Goal: Navigation & Orientation: Find specific page/section

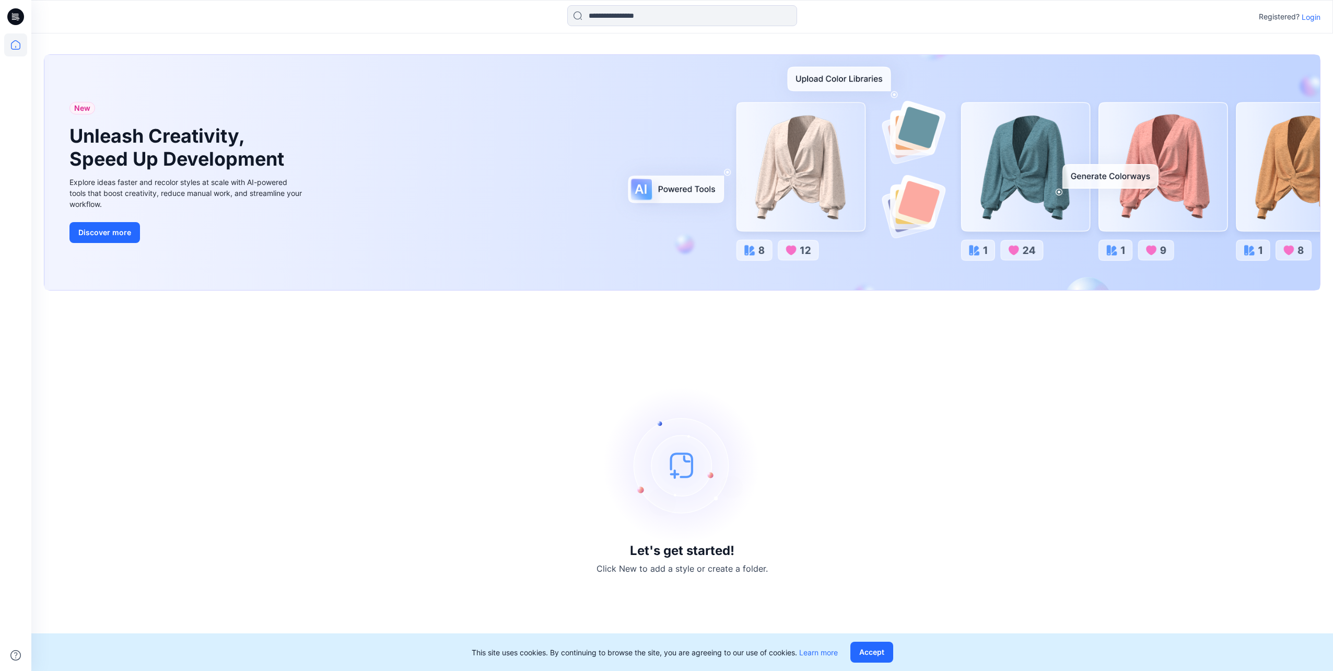
click at [1311, 17] on p "Login" at bounding box center [1311, 16] width 19 height 11
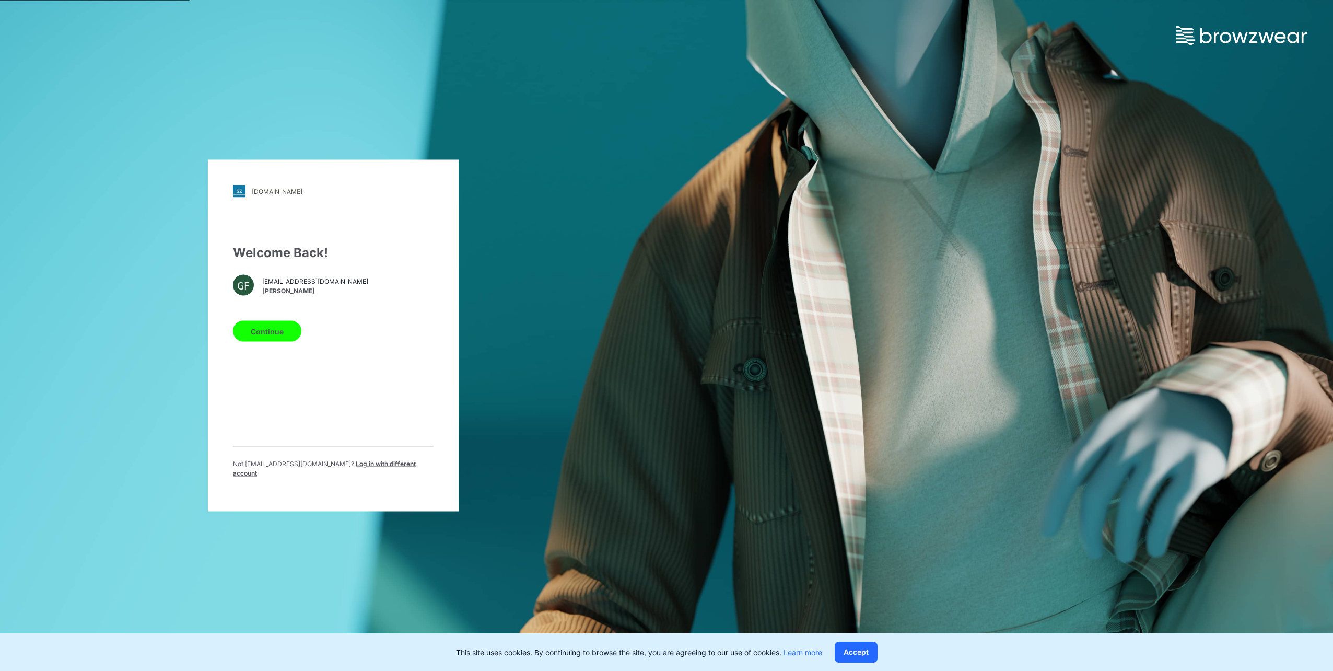
click at [271, 335] on button "Continue" at bounding box center [267, 331] width 68 height 21
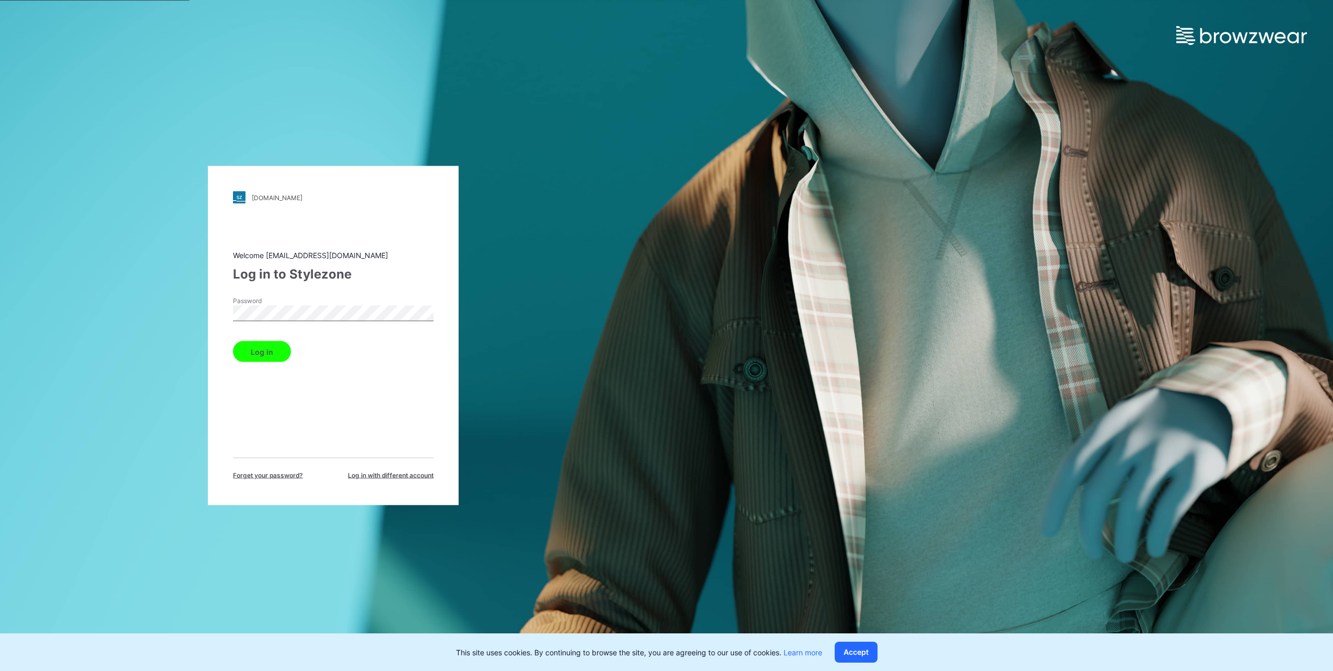
click at [233, 341] on button "Log in" at bounding box center [262, 351] width 58 height 21
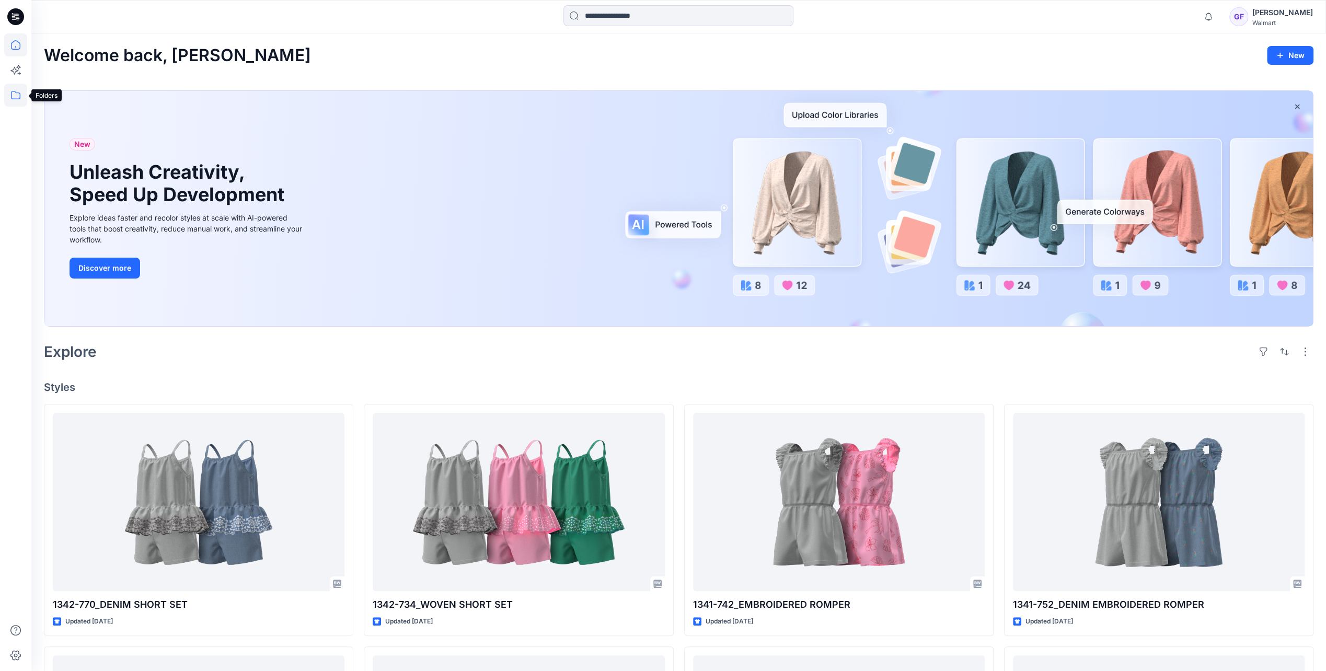
click at [14, 94] on icon at bounding box center [15, 95] width 23 height 23
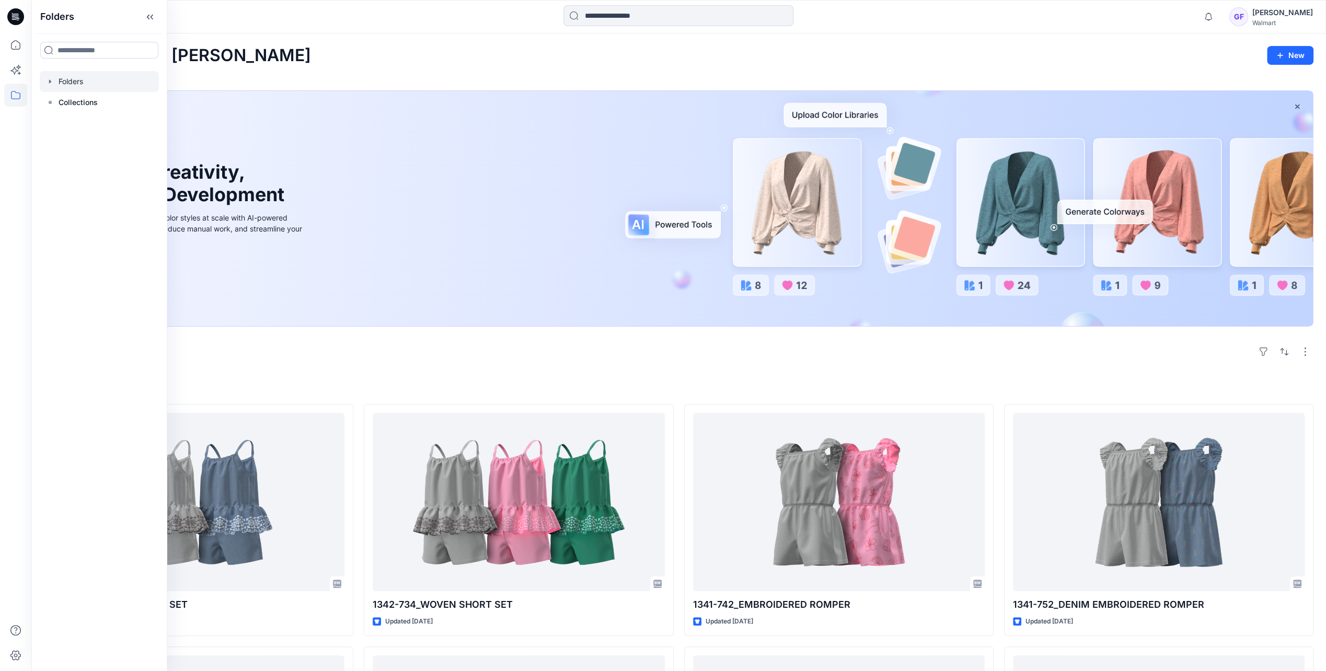
click at [88, 83] on div at bounding box center [99, 81] width 119 height 21
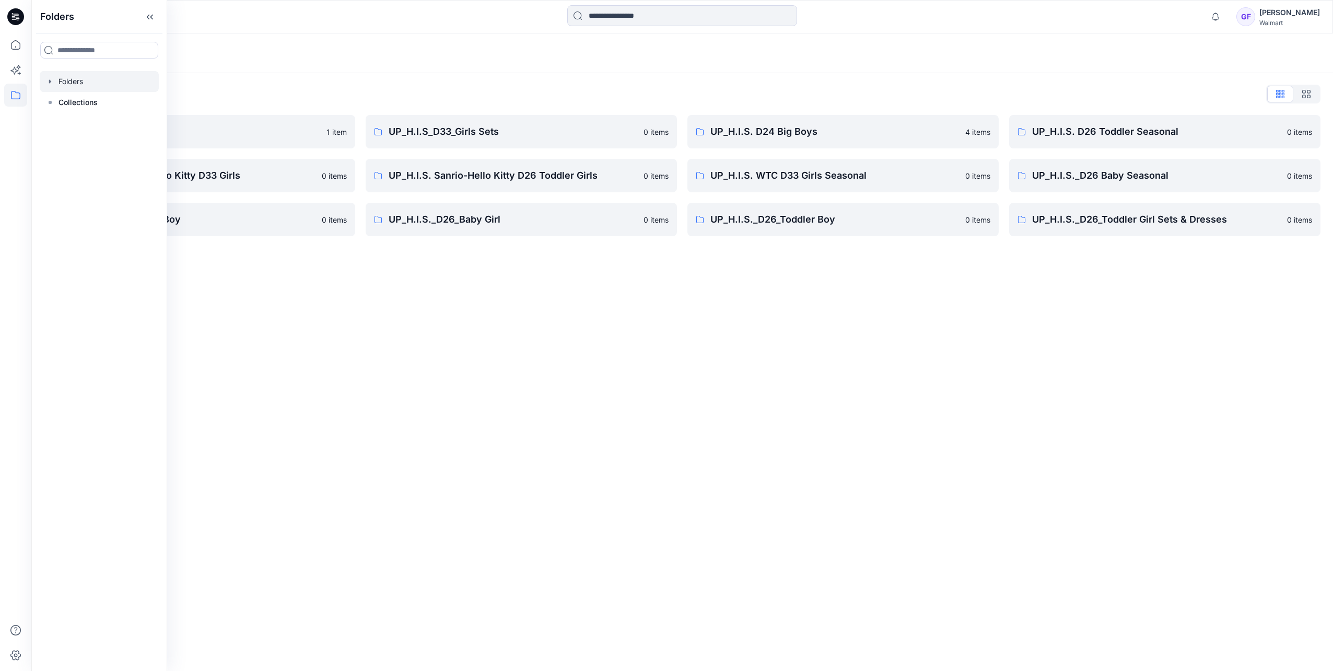
click at [345, 327] on div "Folders Folders List TWEEN HIS D33 Girls 1 item UP_H.I.S. Sanrio- Hello Kitty D…" at bounding box center [682, 351] width 1302 height 637
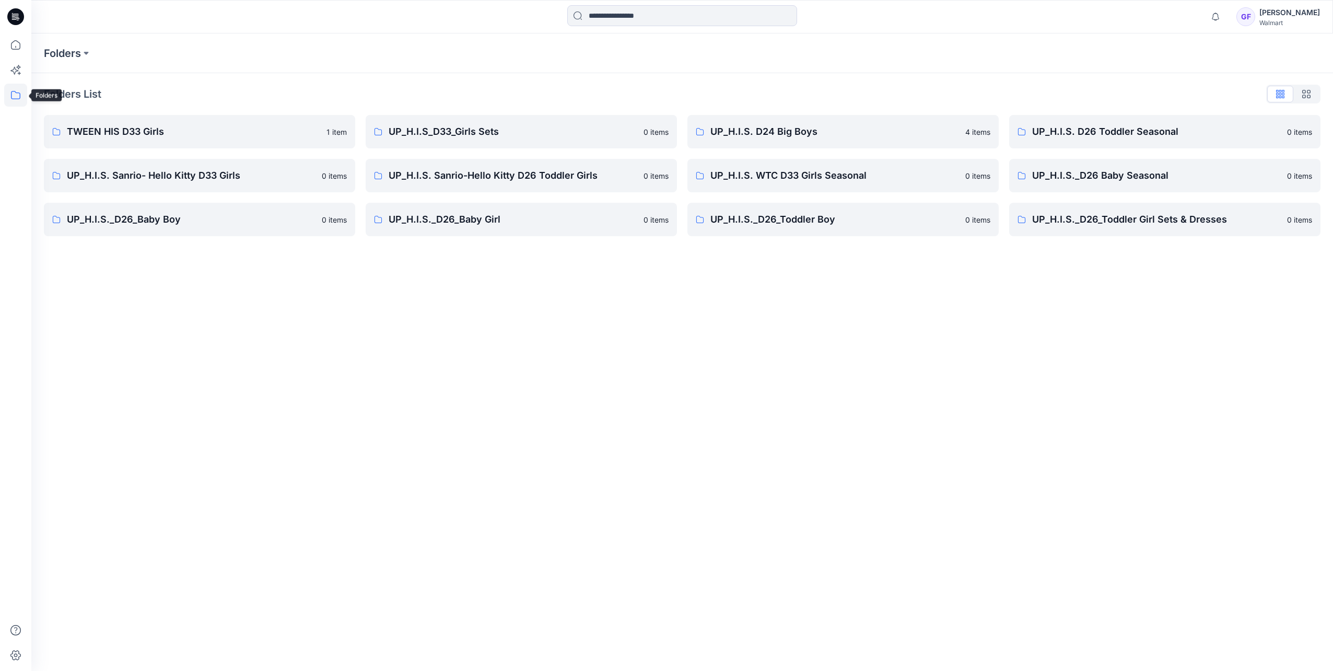
click at [10, 95] on icon at bounding box center [15, 95] width 23 height 23
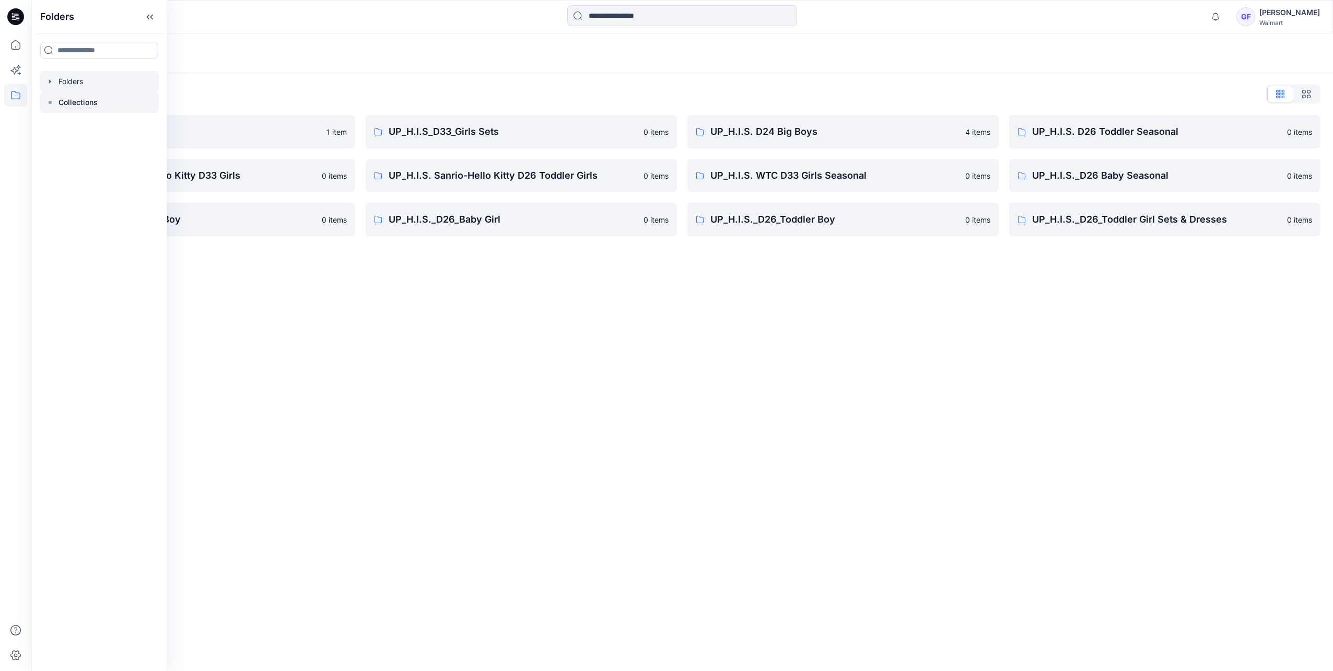
click at [85, 96] on p "Collections" at bounding box center [78, 102] width 39 height 13
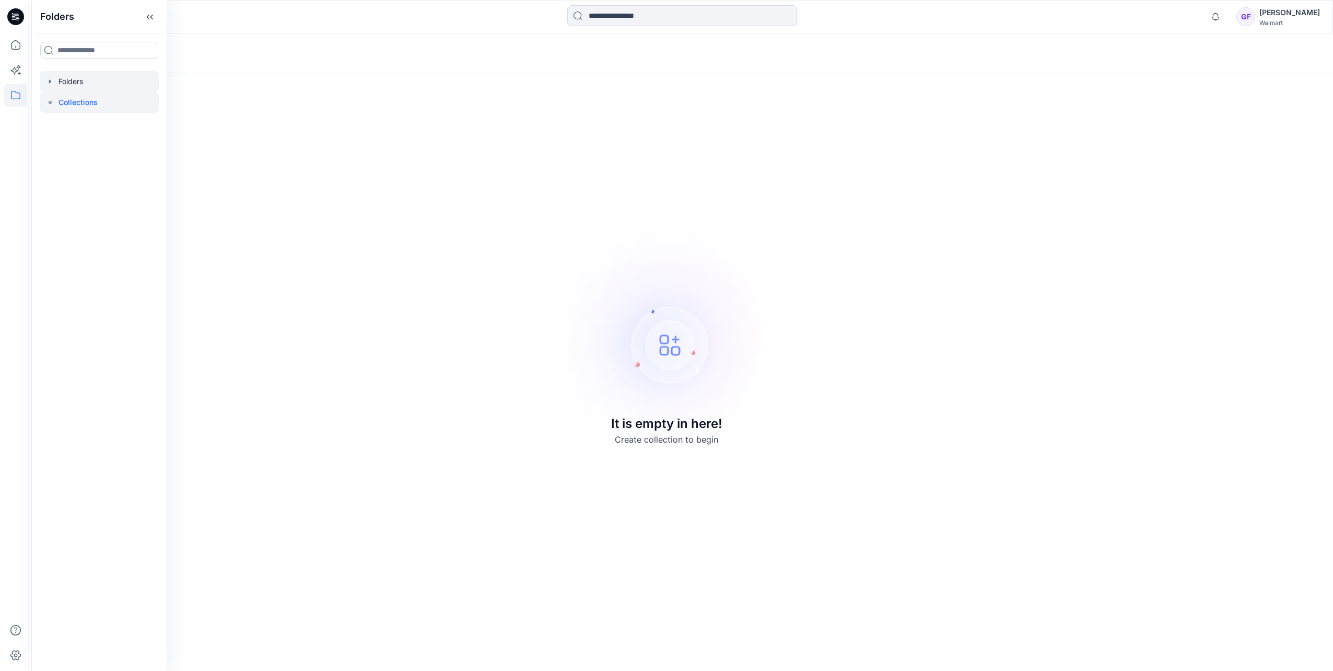
click at [72, 78] on div at bounding box center [99, 81] width 119 height 21
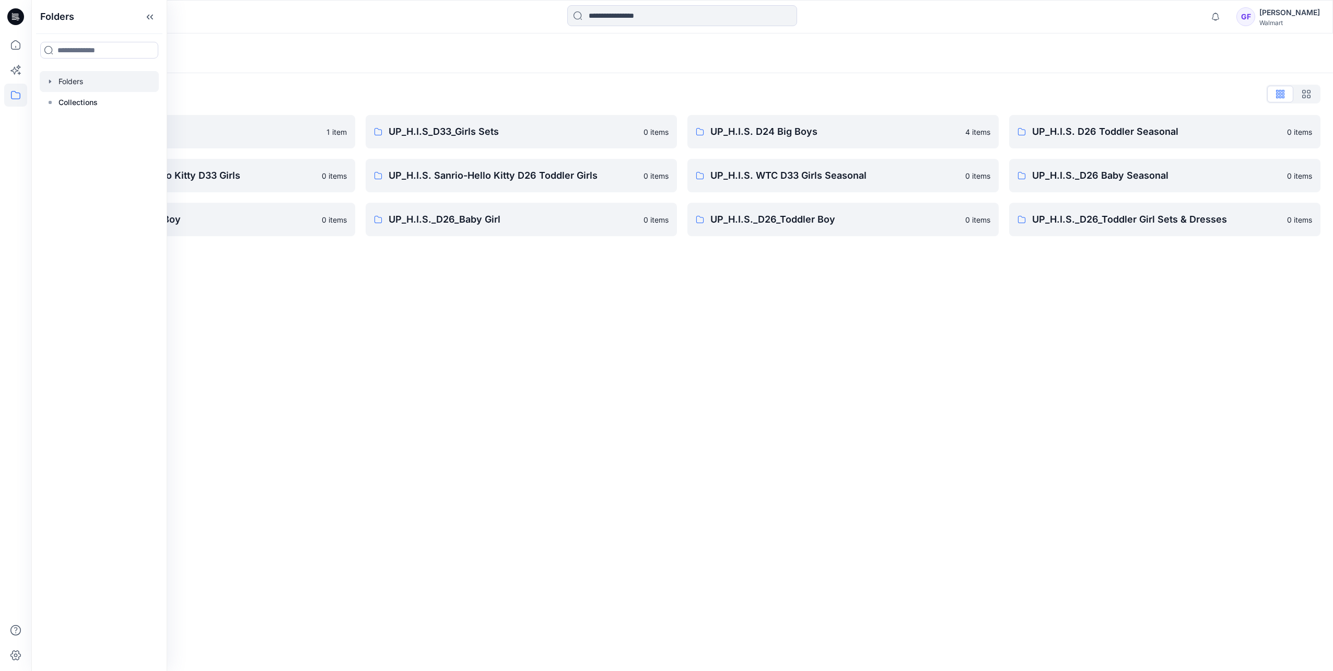
click at [422, 320] on div "Folders Folders List TWEEN HIS D33 Girls 1 item UP_H.I.S. Sanrio- Hello Kitty D…" at bounding box center [682, 351] width 1302 height 637
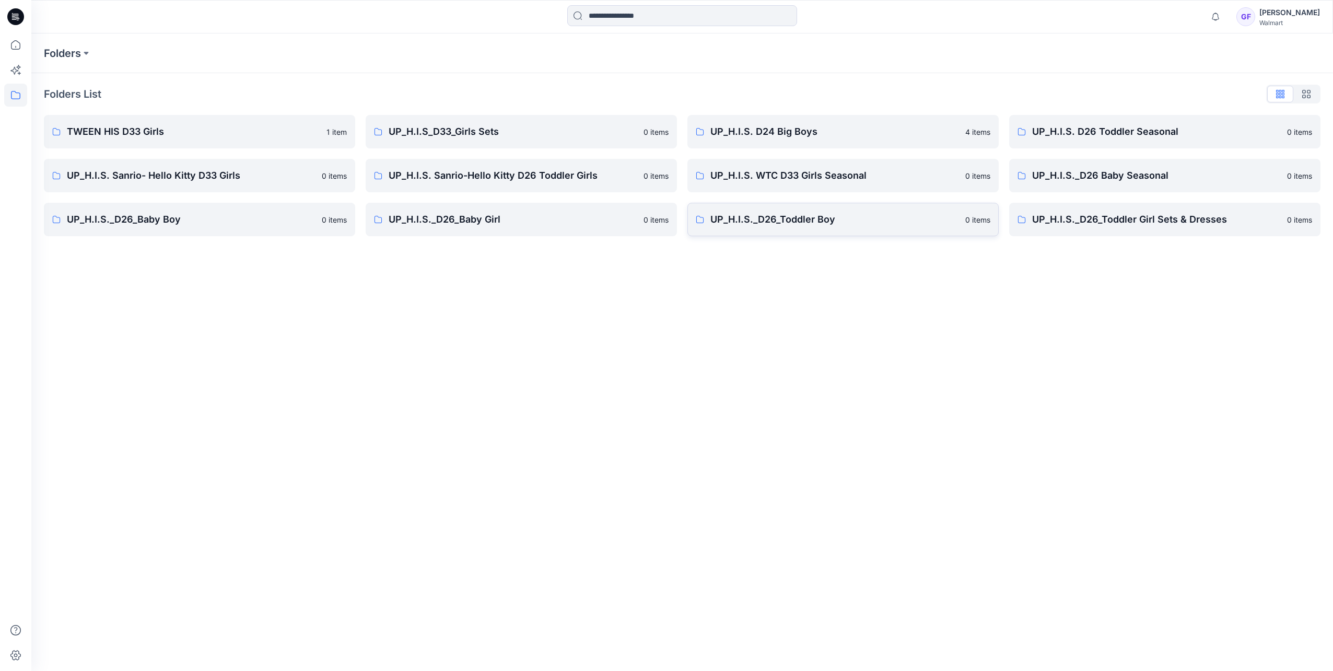
click at [742, 217] on p "UP_H.I.S._D26_Toddler Boy" at bounding box center [835, 219] width 249 height 15
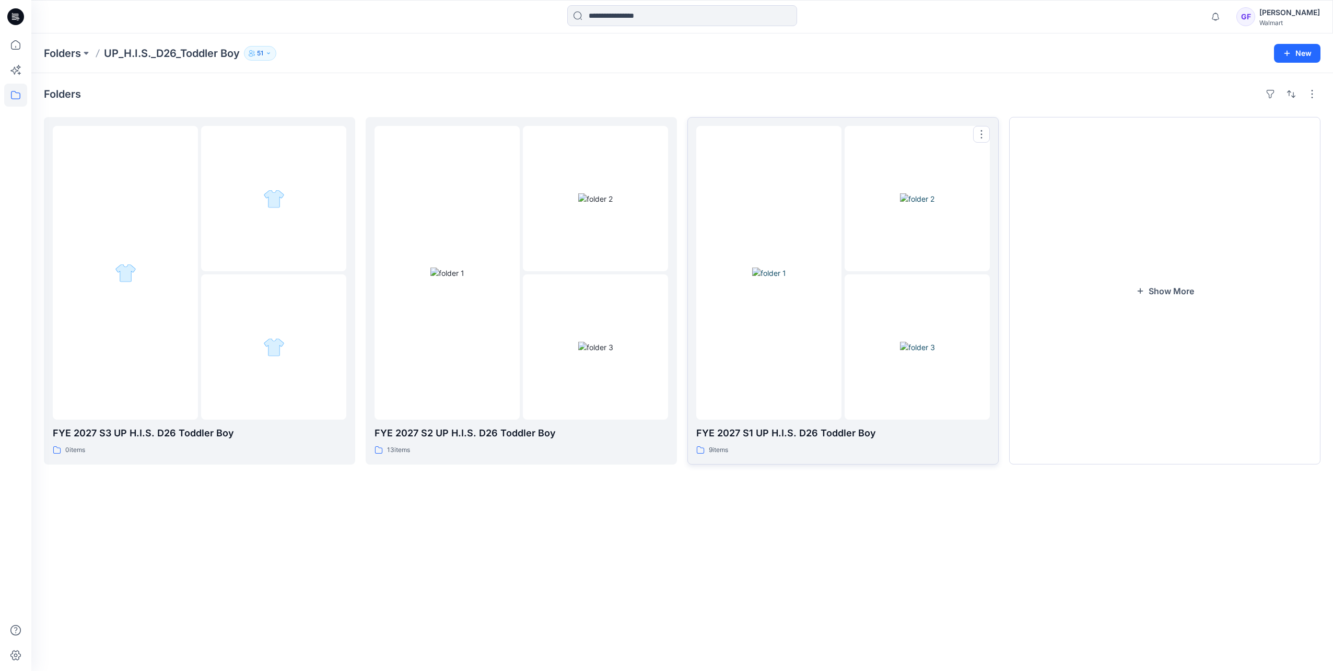
click at [786, 278] on img at bounding box center [769, 273] width 34 height 11
